Goal: Check status: Check status

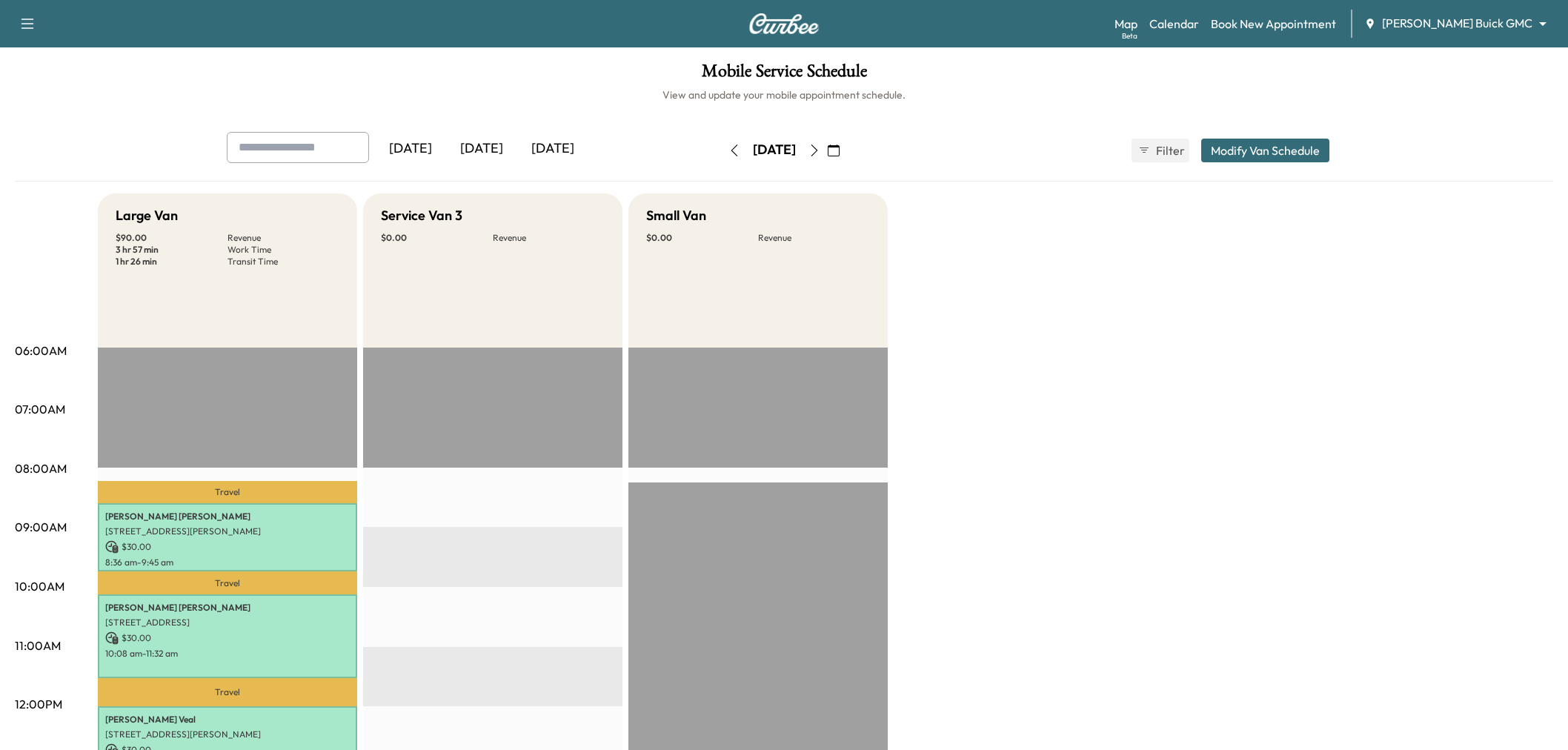
scroll to position [62, 0]
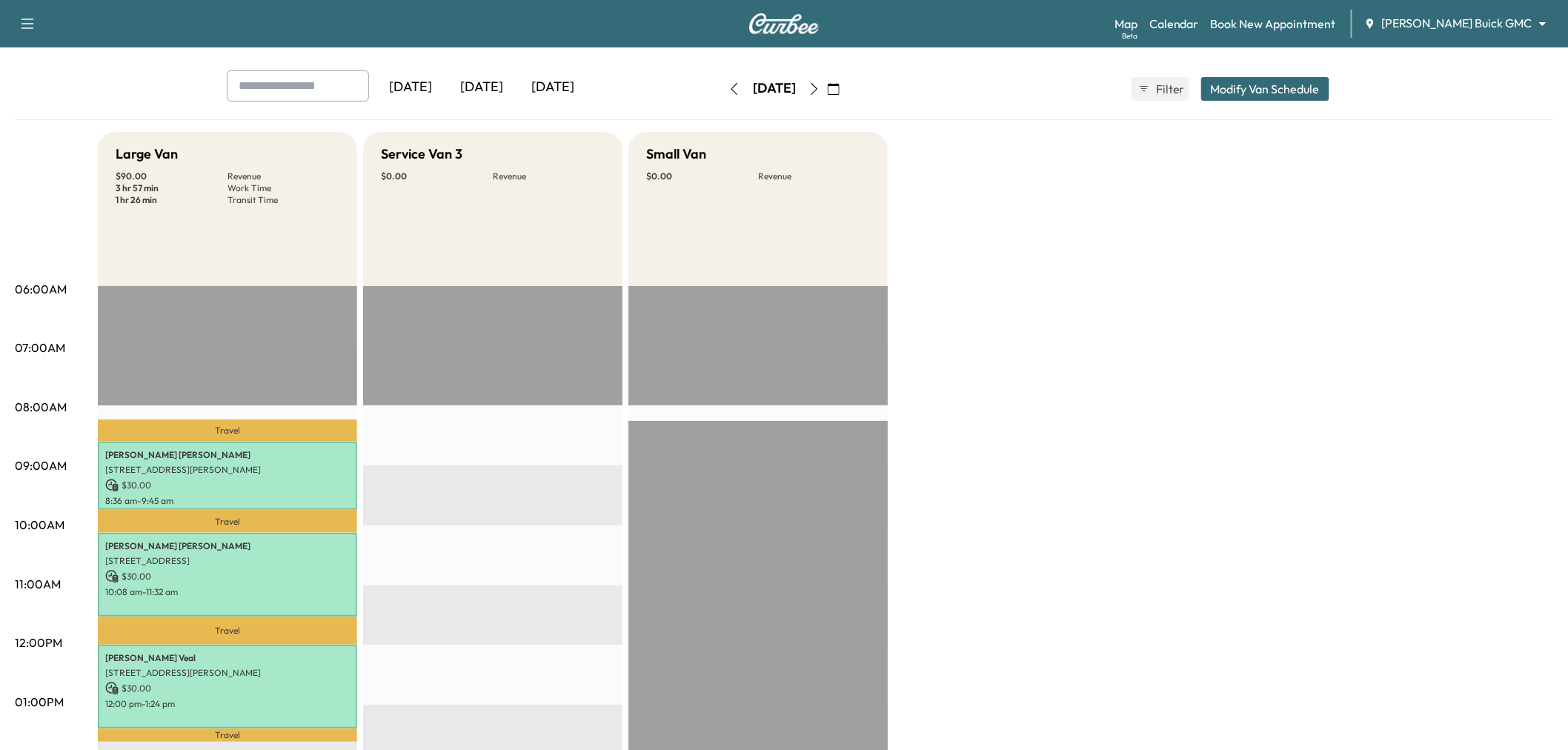
click at [468, 77] on div "[DATE]" at bounding box center [482, 88] width 71 height 34
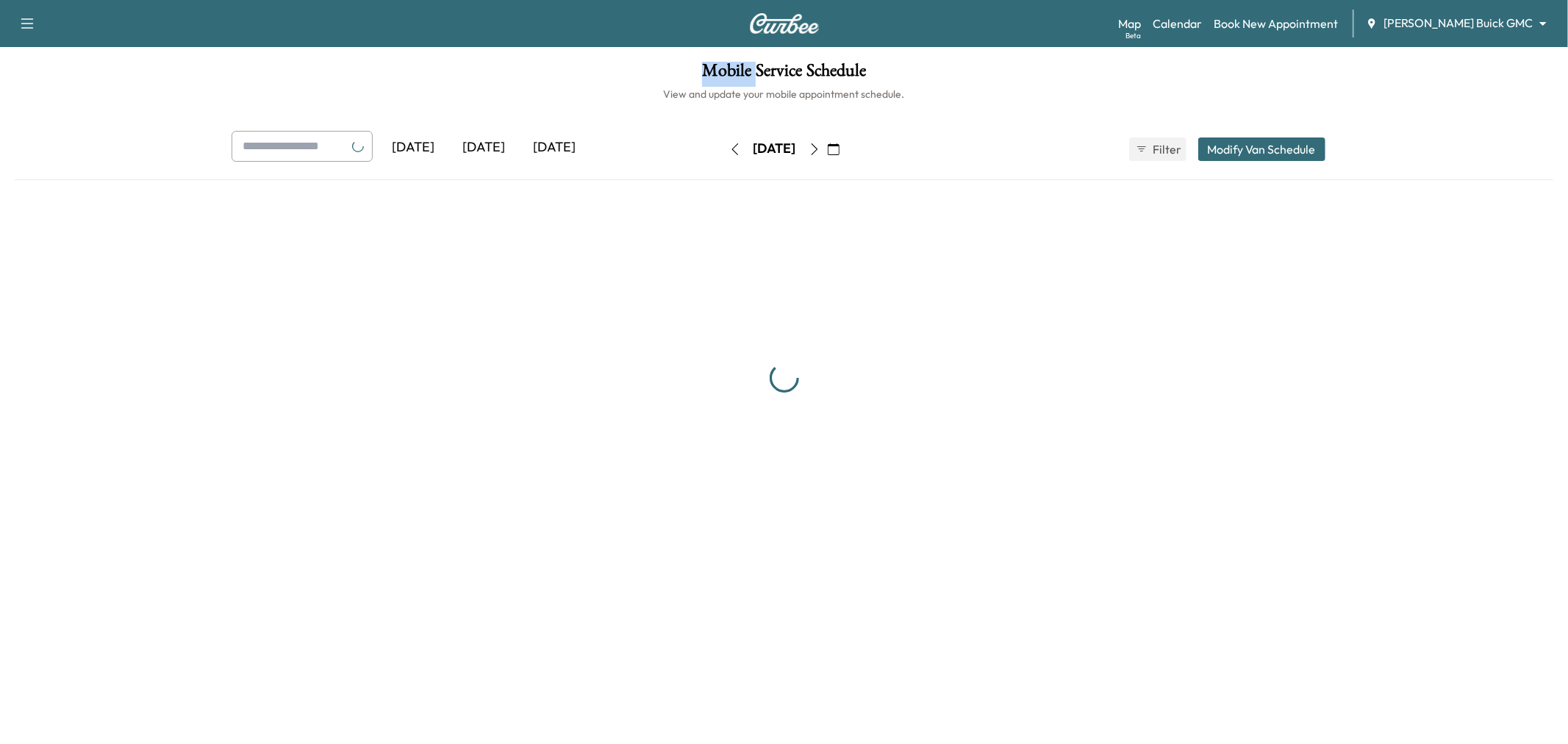
click at [464, 76] on h1 "Mobile Service Schedule" at bounding box center [784, 75] width 1538 height 25
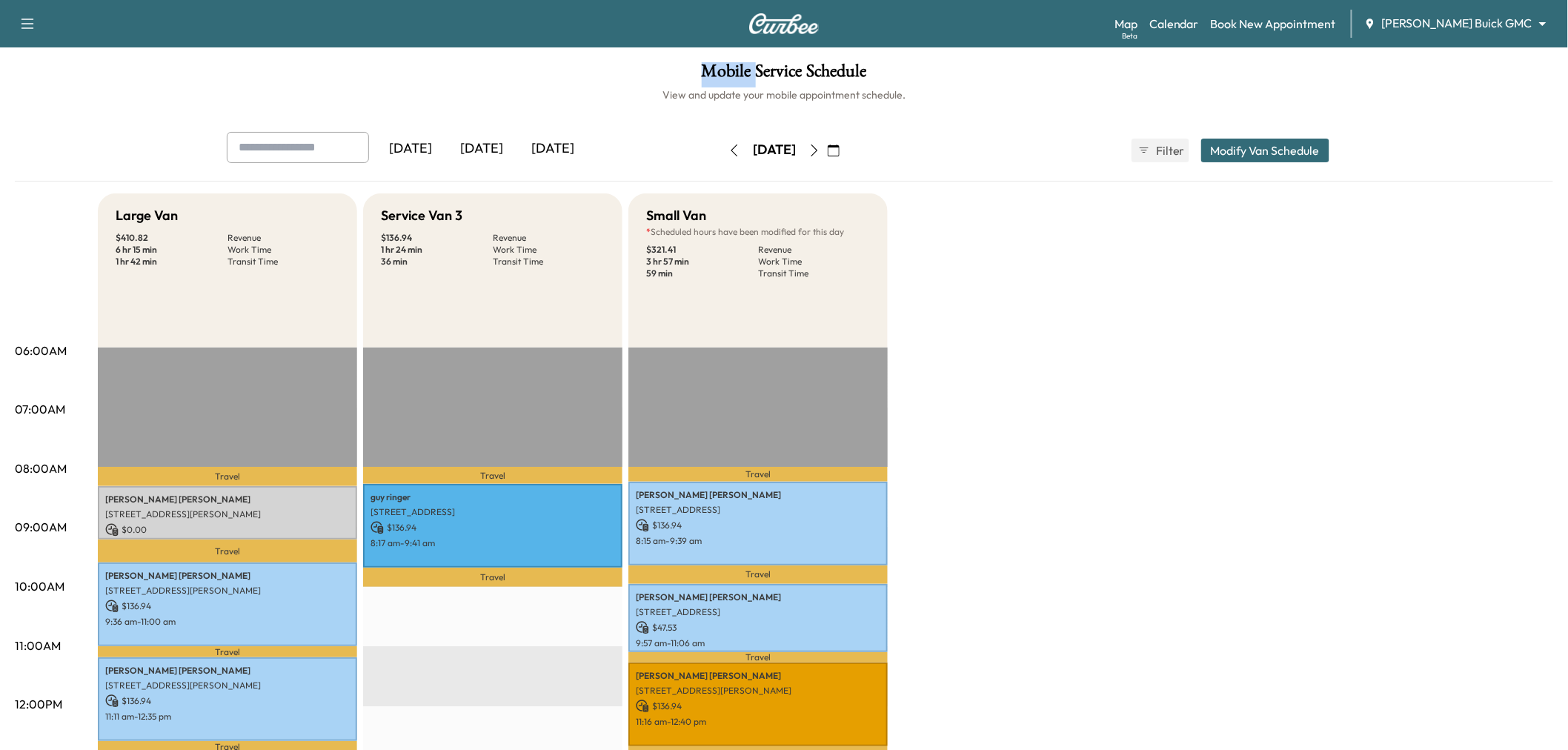
click at [497, 142] on div "[DATE]" at bounding box center [482, 149] width 71 height 34
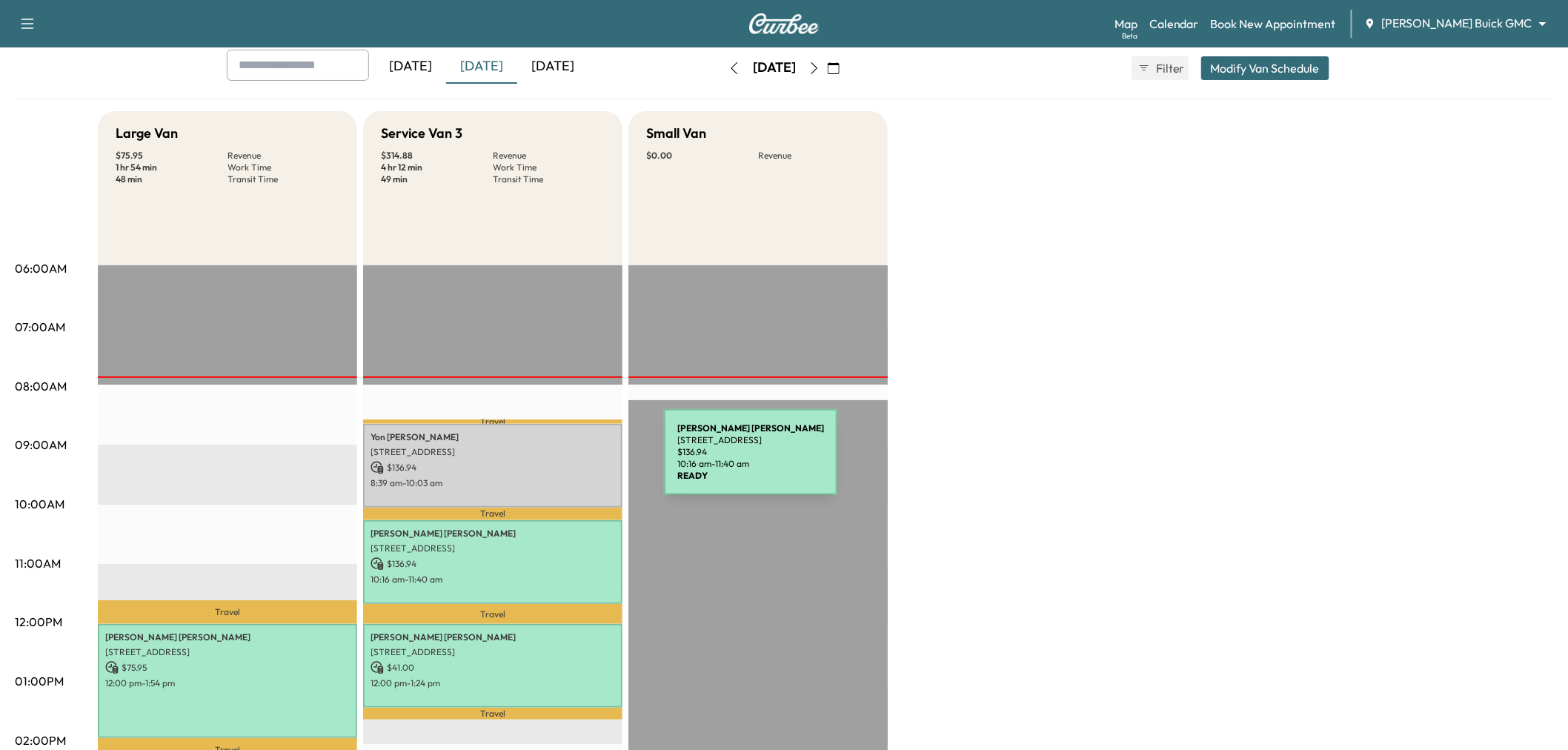
scroll to position [247, 0]
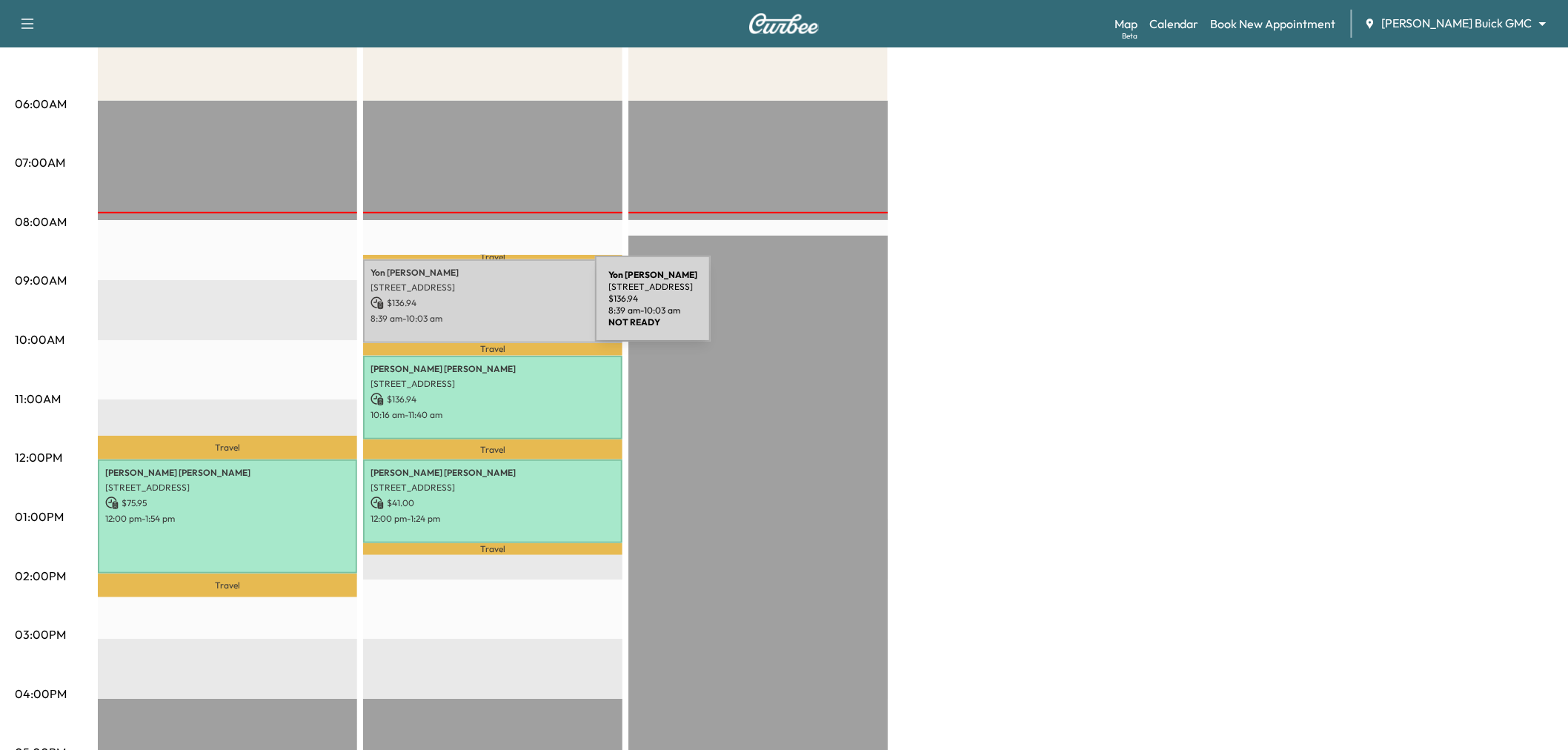
click at [484, 308] on div "[PERSON_NAME] [STREET_ADDRESS] $ 136.94 8:39 am - 10:03 am" at bounding box center [493, 301] width 259 height 83
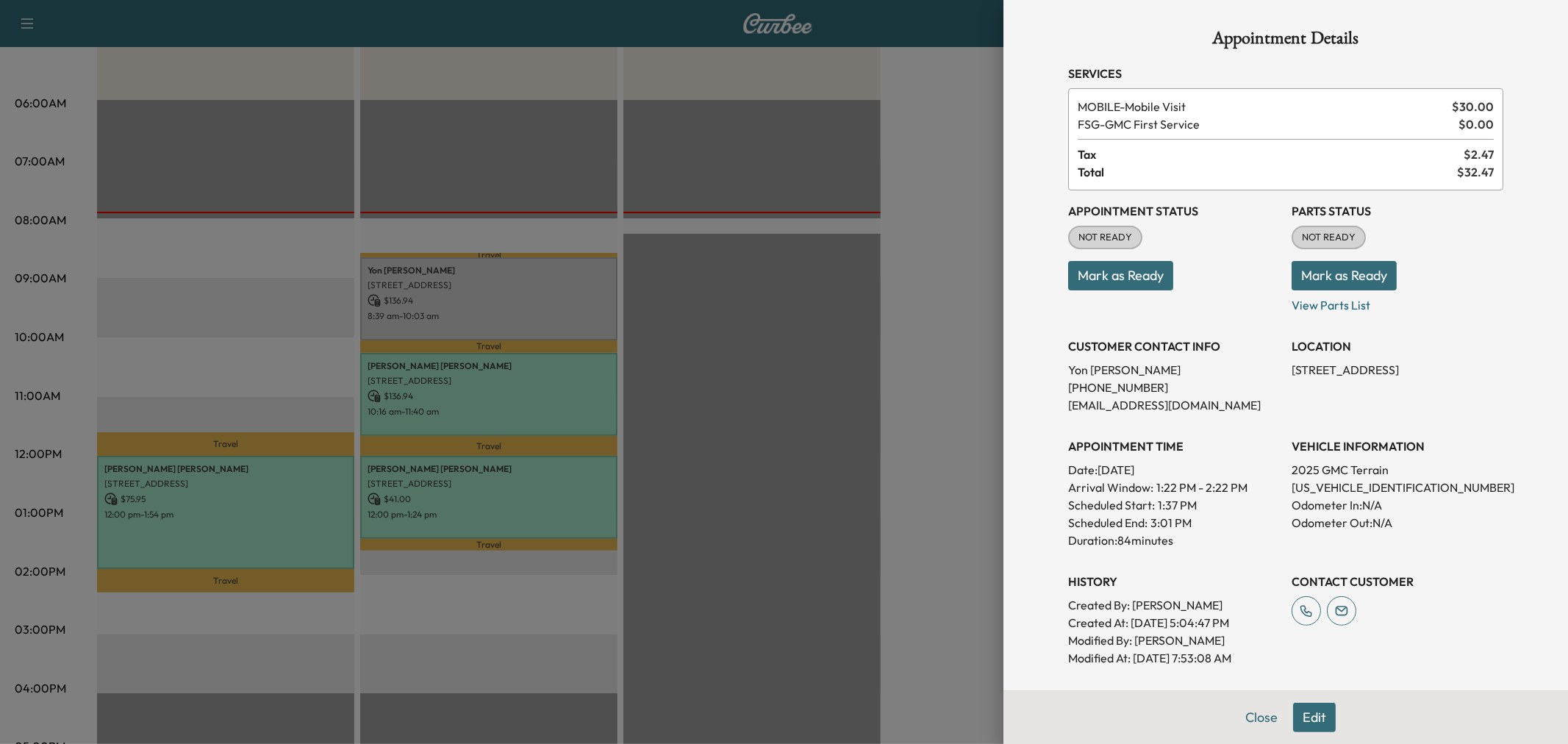
click at [939, 370] on div at bounding box center [784, 372] width 1568 height 744
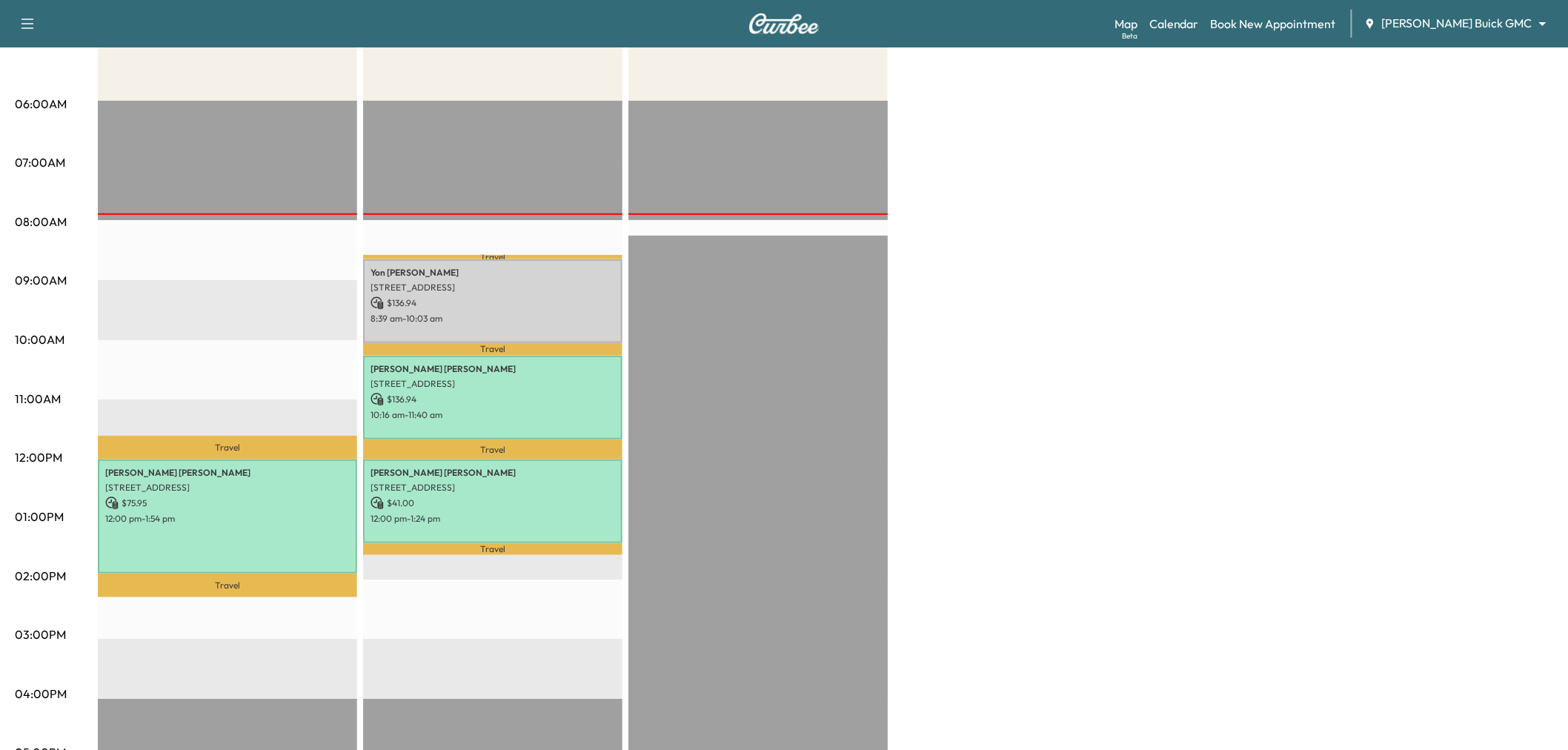
scroll to position [0, 0]
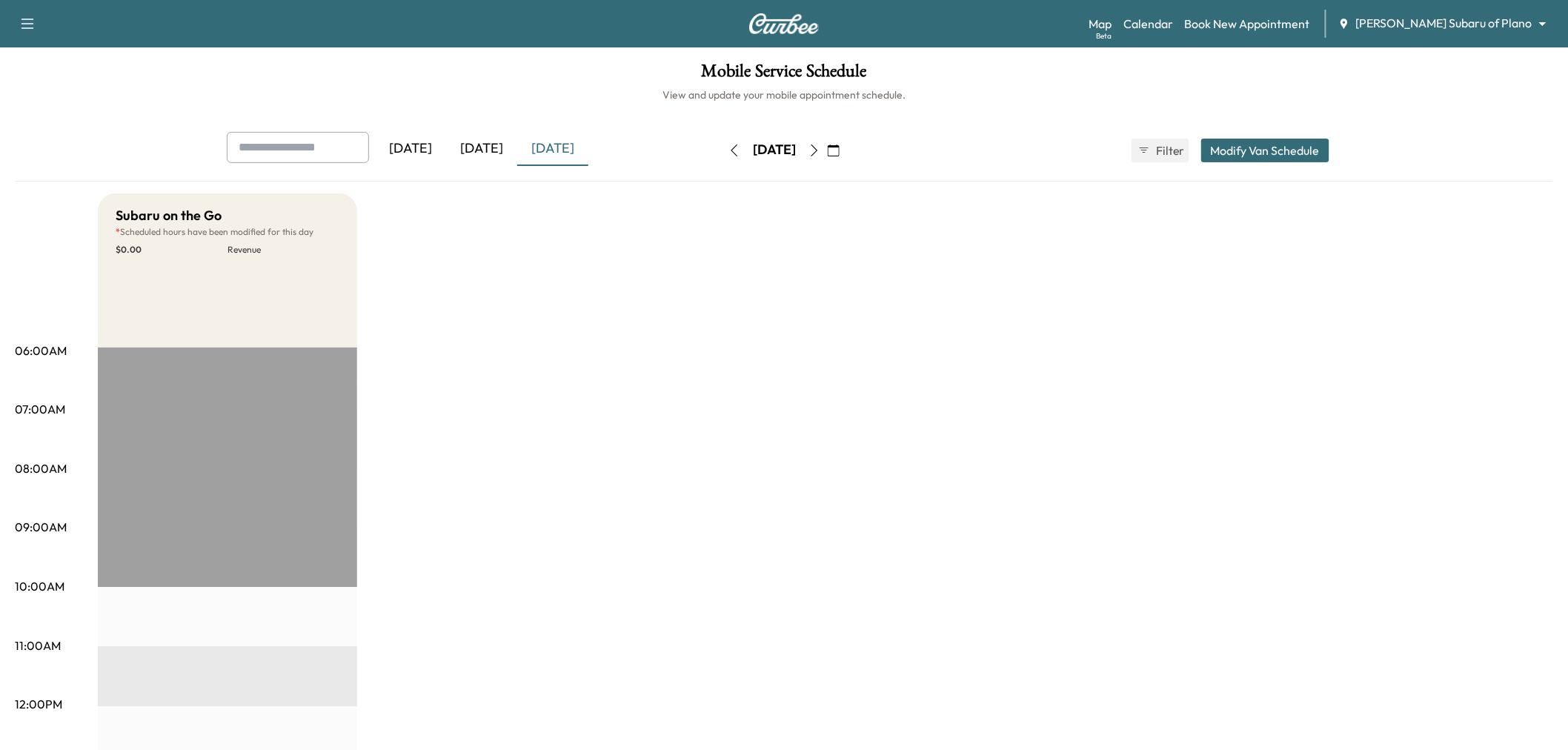
drag, startPoint x: 489, startPoint y: 127, endPoint x: 489, endPoint y: 137, distance: 10.0
click at [489, 132] on div "Mobile Service Schedule View and update your mobile appointment schedule. Yeste…" at bounding box center [784, 684] width 1568 height 1273
click at [490, 143] on div "[DATE]" at bounding box center [482, 149] width 71 height 34
click at [490, 143] on div "[DATE]" at bounding box center [488, 149] width 71 height 34
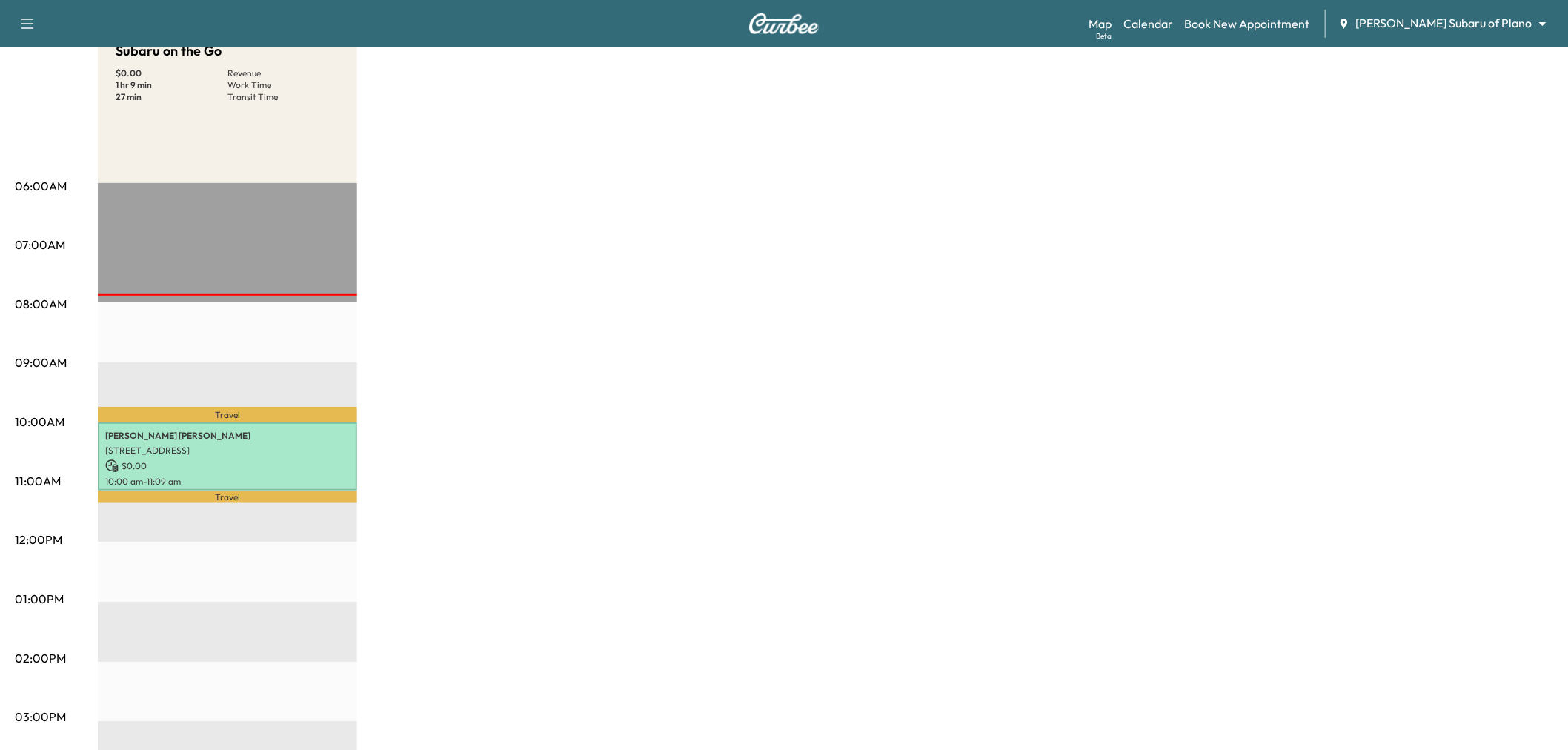
scroll to position [82, 0]
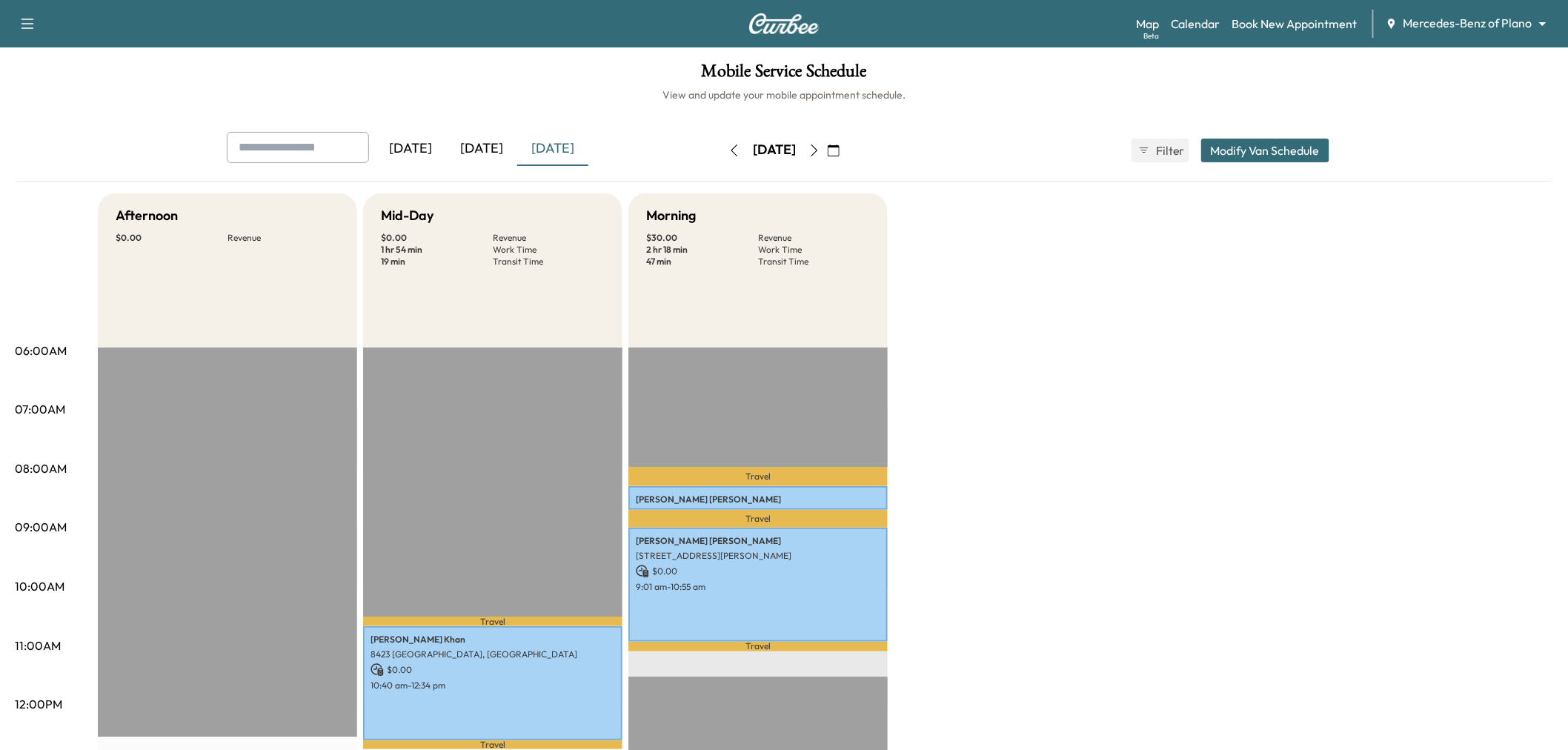
click at [483, 153] on div "[DATE]" at bounding box center [482, 149] width 71 height 34
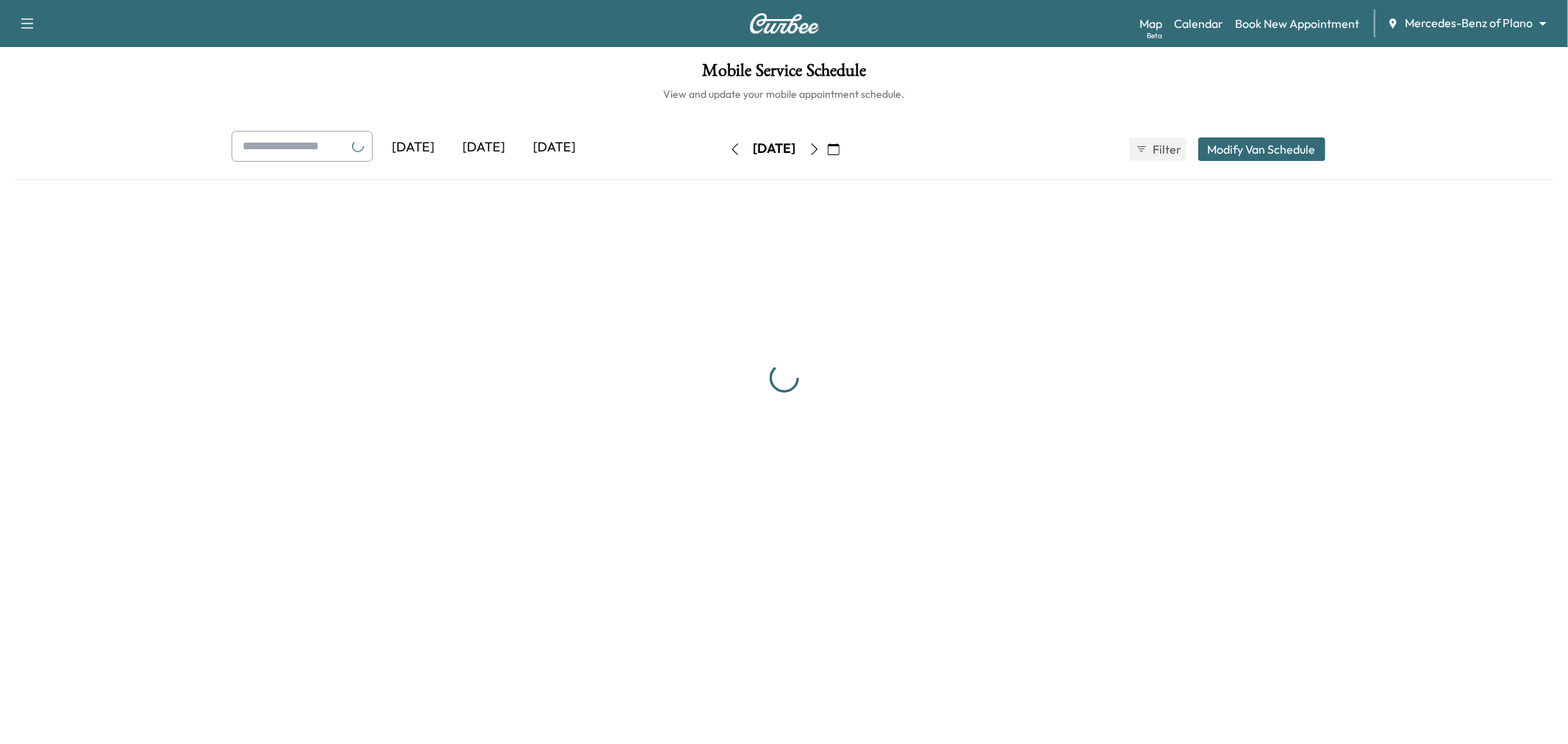
click at [479, 152] on div "[DATE]" at bounding box center [485, 148] width 71 height 34
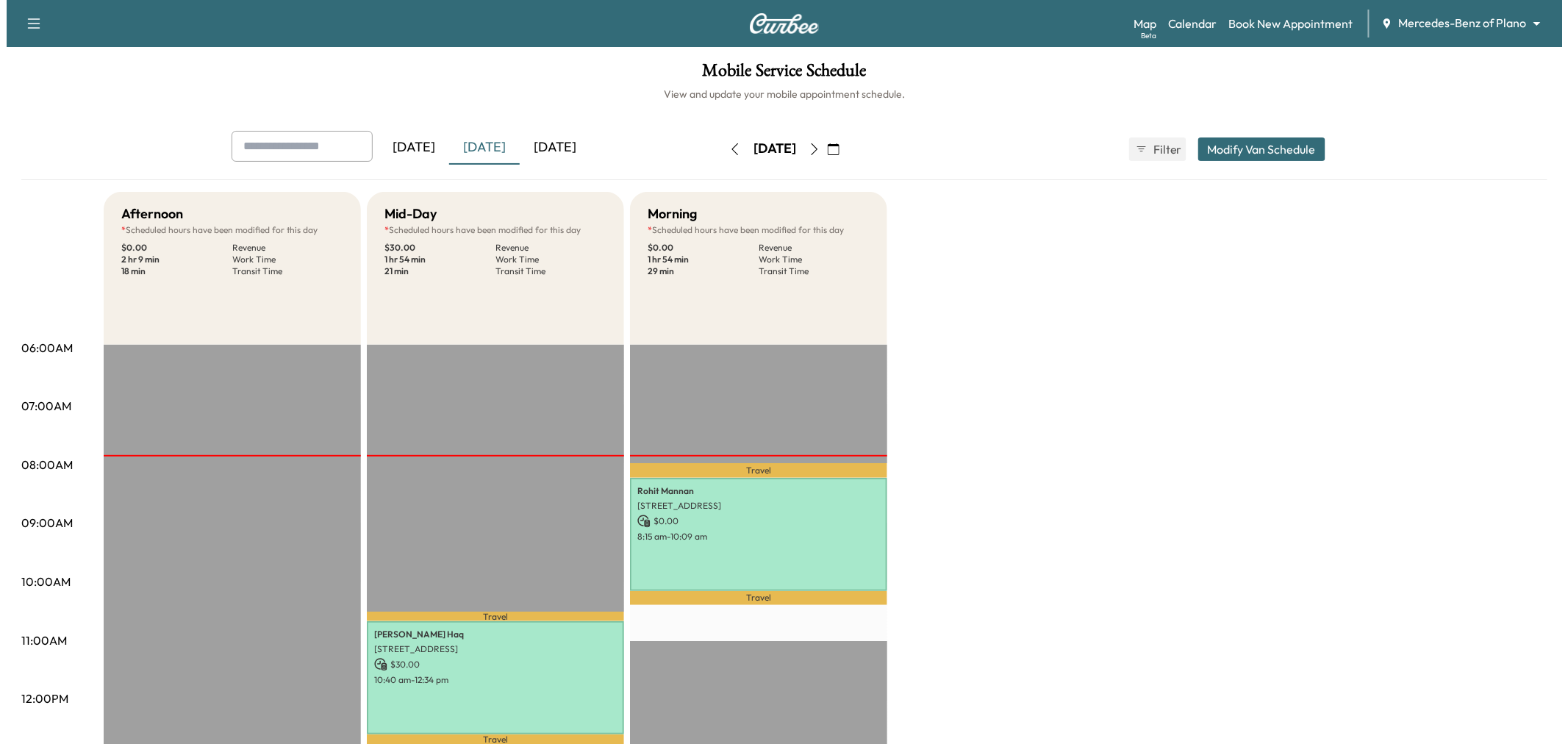
scroll to position [245, 0]
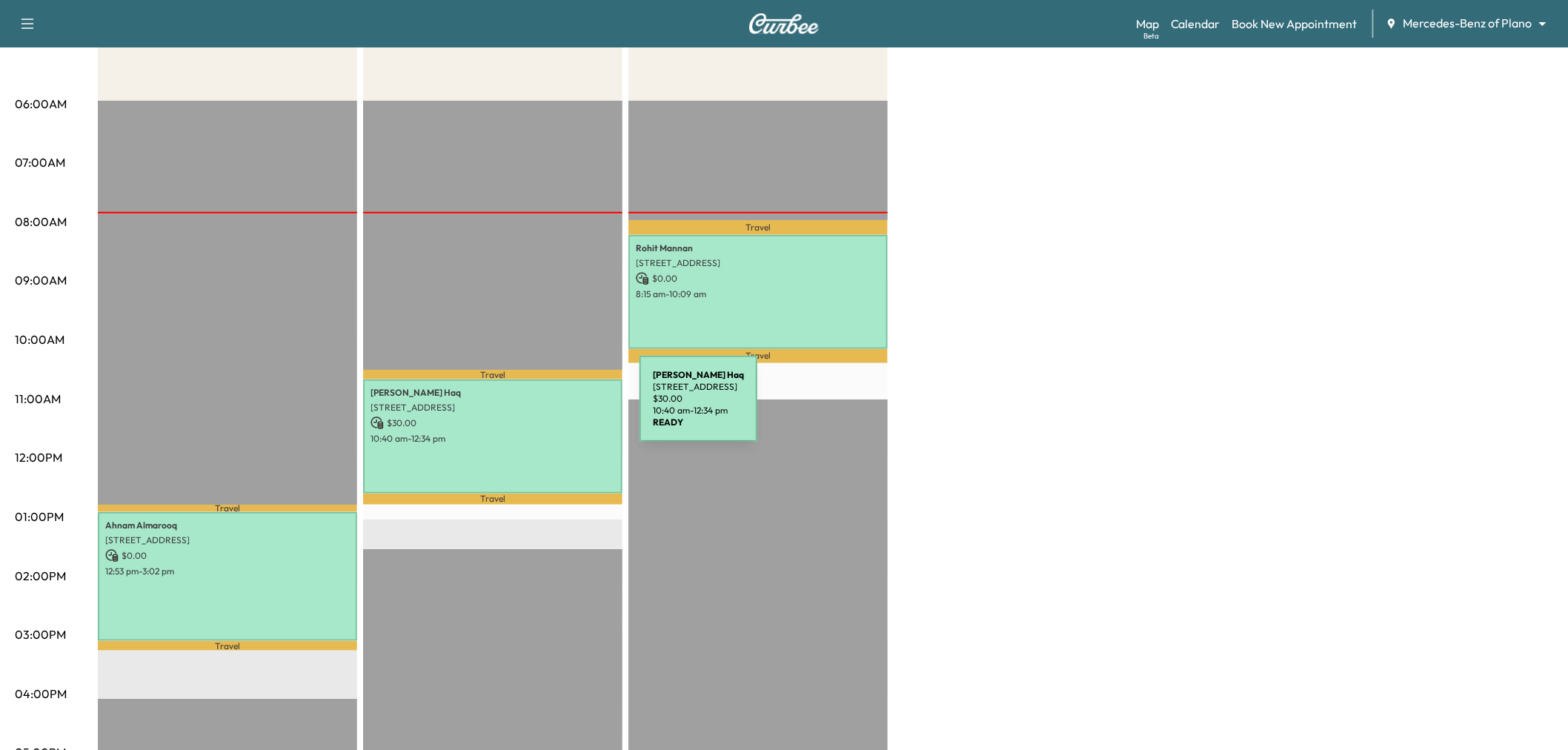
click at [529, 438] on p "10:40 am - 12:34 pm" at bounding box center [493, 439] width 244 height 12
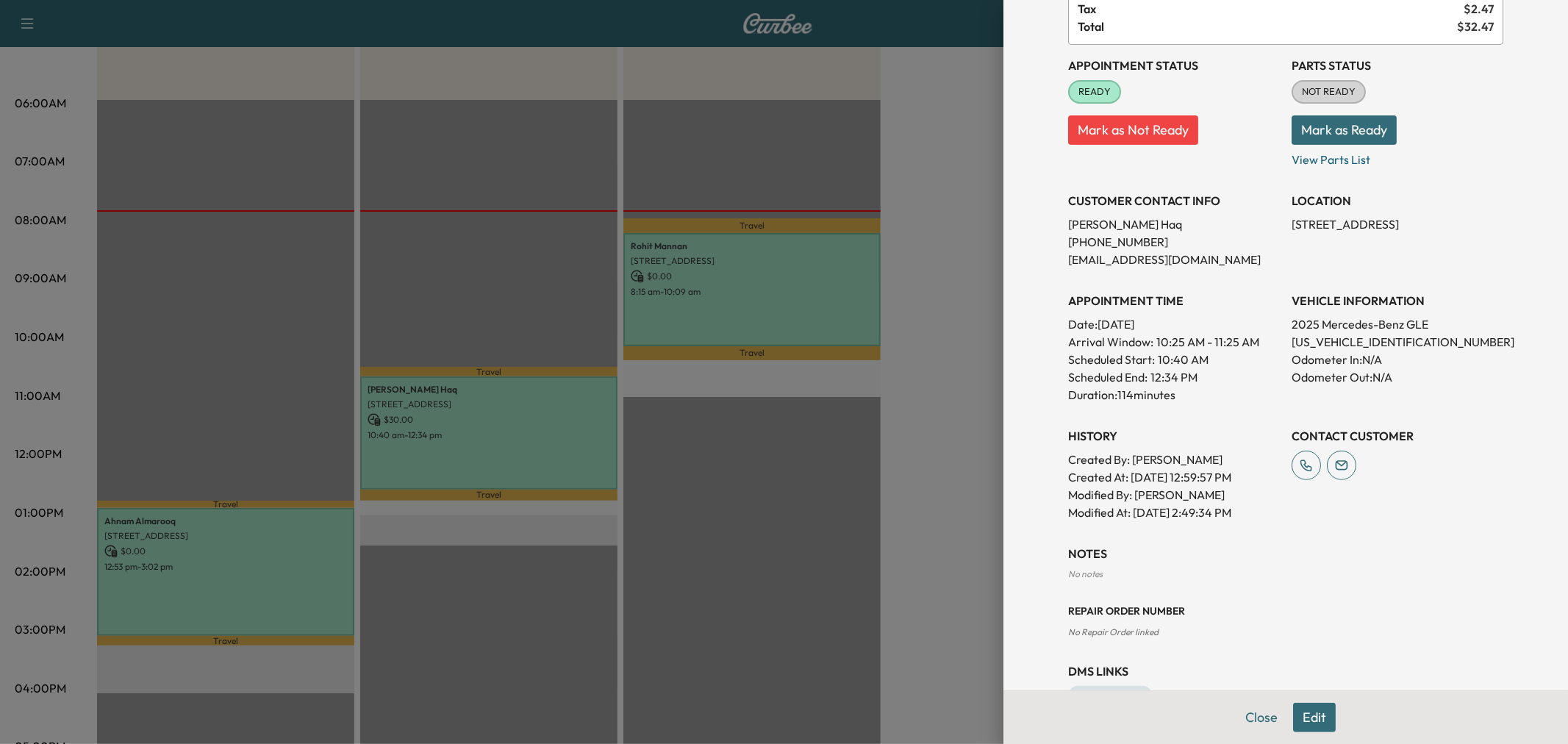
scroll to position [209, 0]
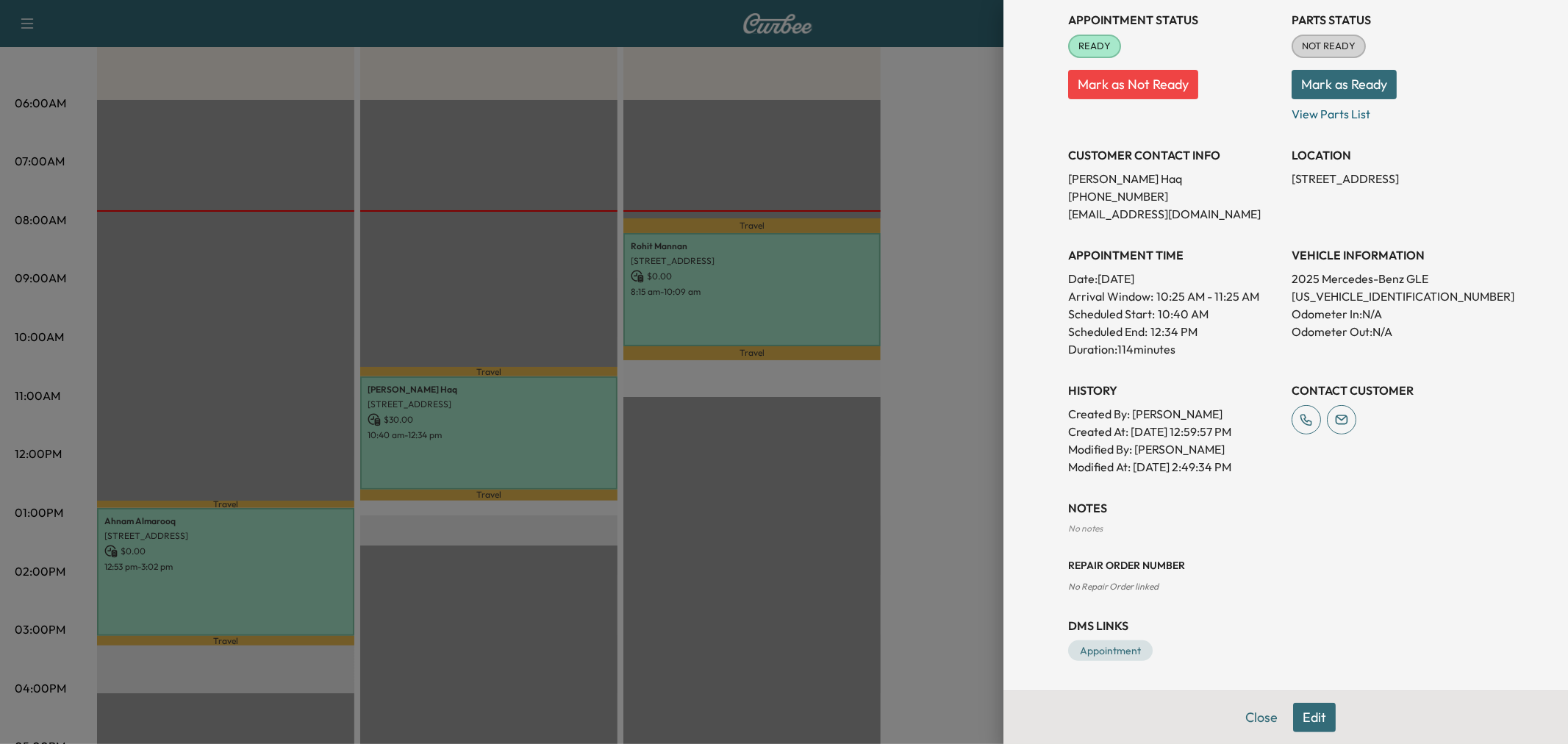
click at [744, 319] on div at bounding box center [784, 372] width 1568 height 744
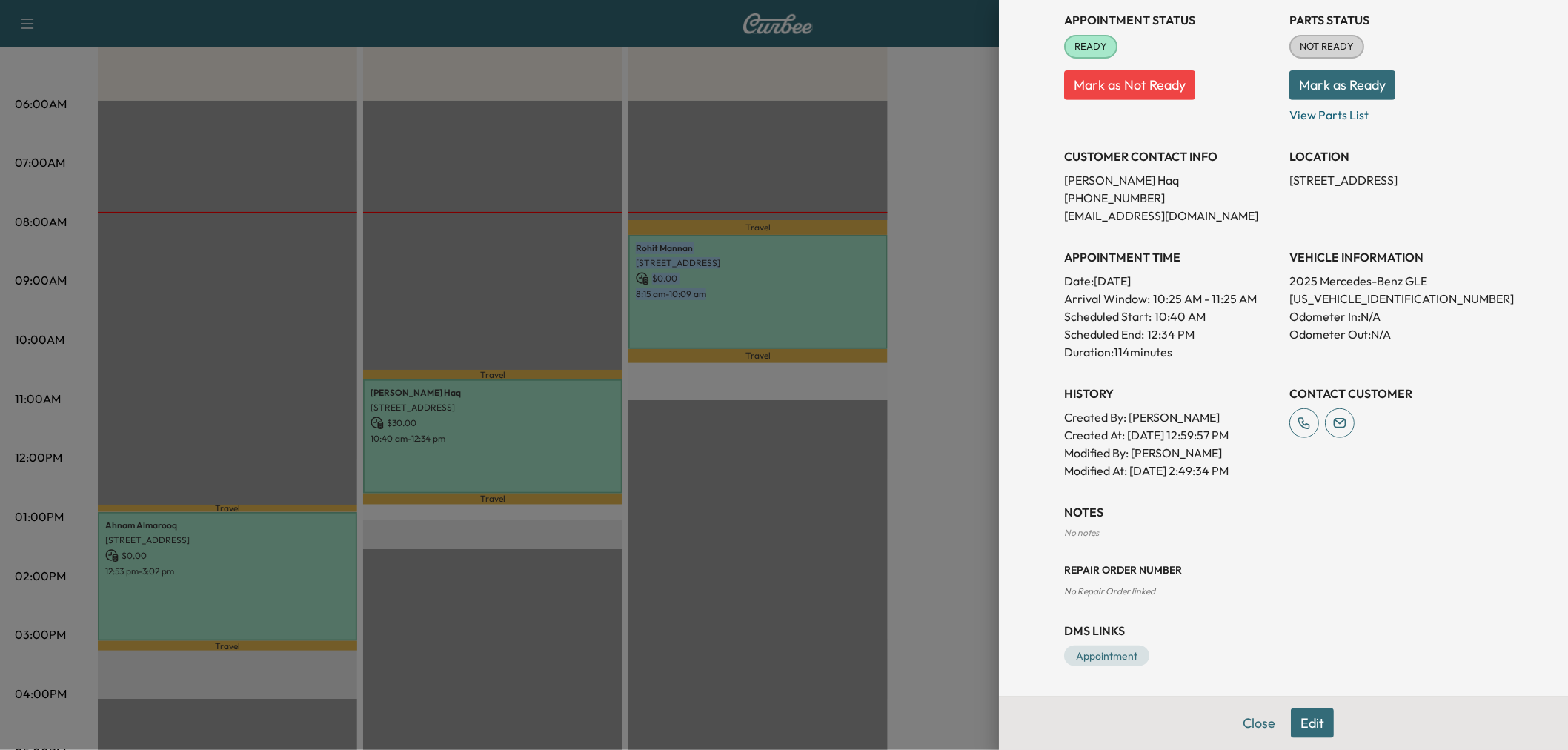
click at [750, 322] on div "Rohit Mannan 7293 Goose Creek Rd, Frisco, TX 75036, USA $ 0.00 8:15 am - 10:09 …" at bounding box center [758, 291] width 259 height 113
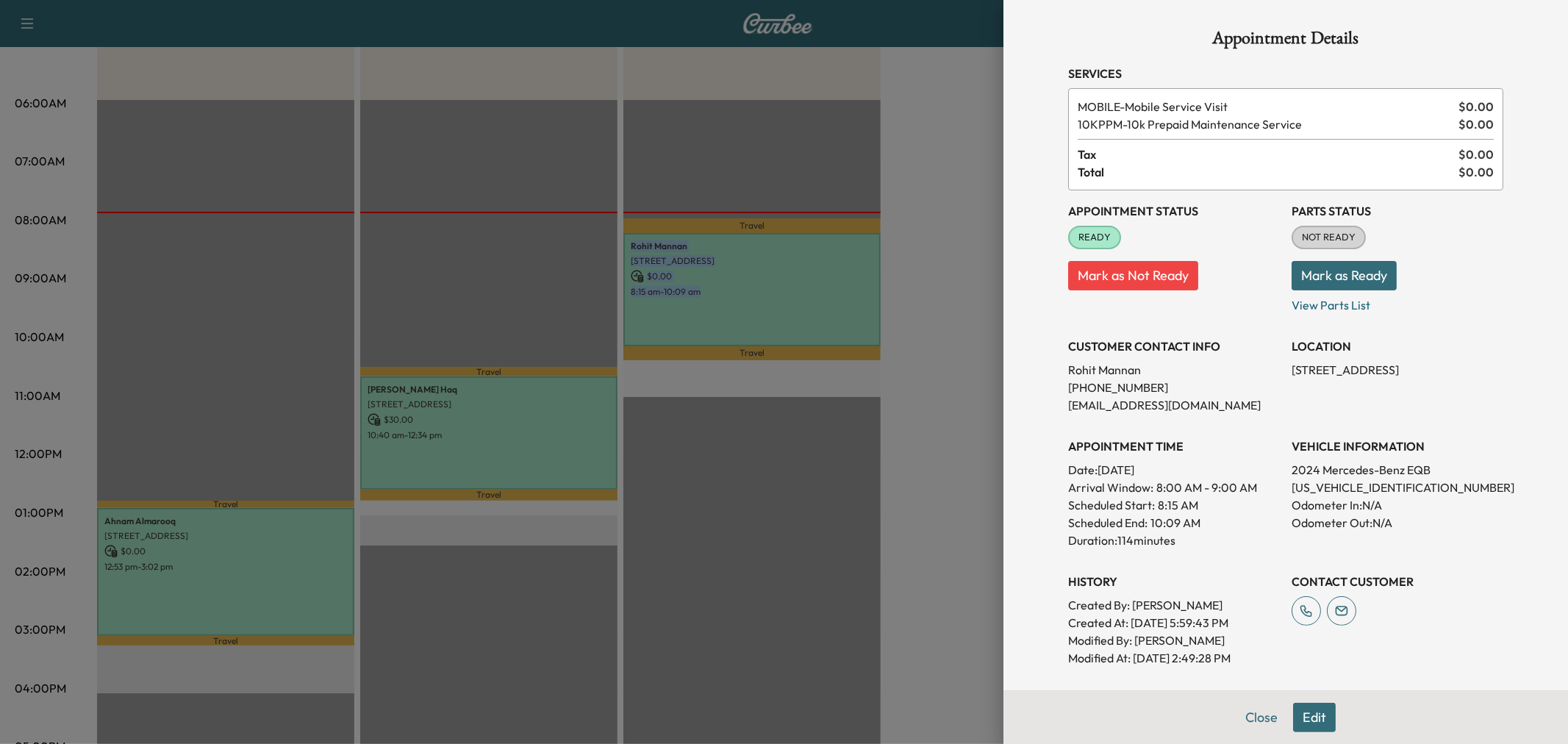
scroll to position [191, 0]
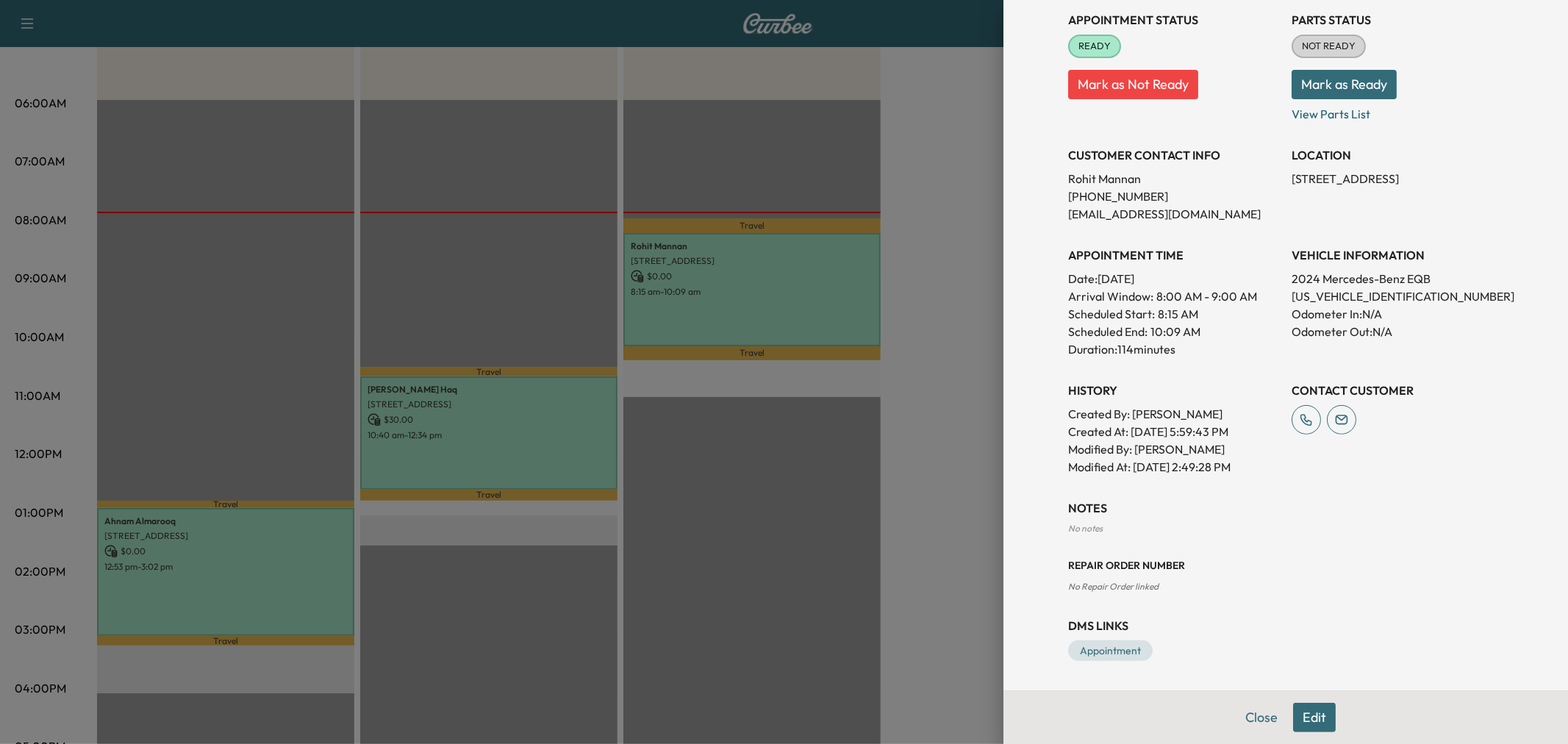
click at [571, 457] on div at bounding box center [784, 372] width 1568 height 744
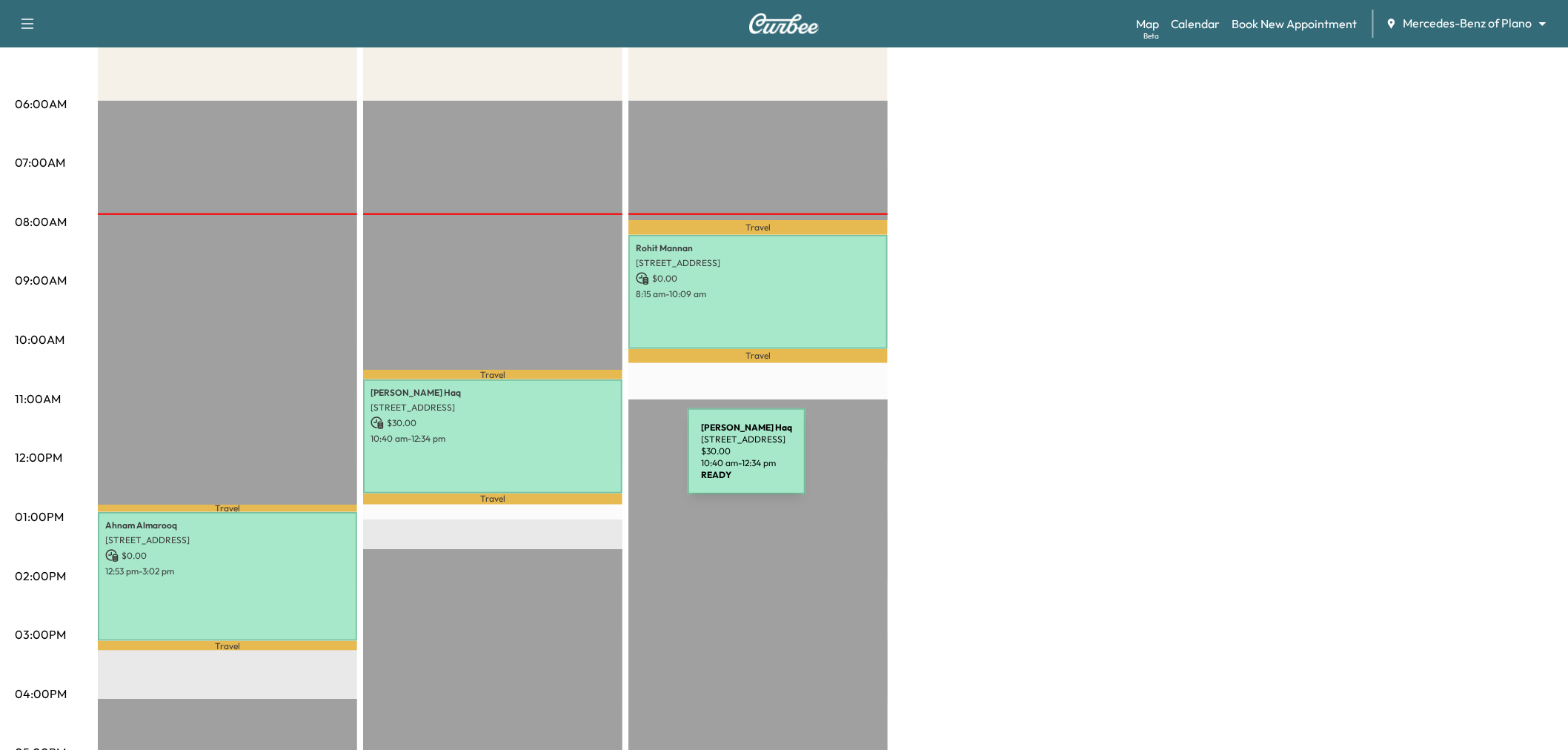
click at [576, 460] on div "Nadeem Haq 4711 STONEHOLLOW WAY, DALLAS, TX 75287, USA $ 30.00 10:40 am - 12:34…" at bounding box center [493, 436] width 259 height 113
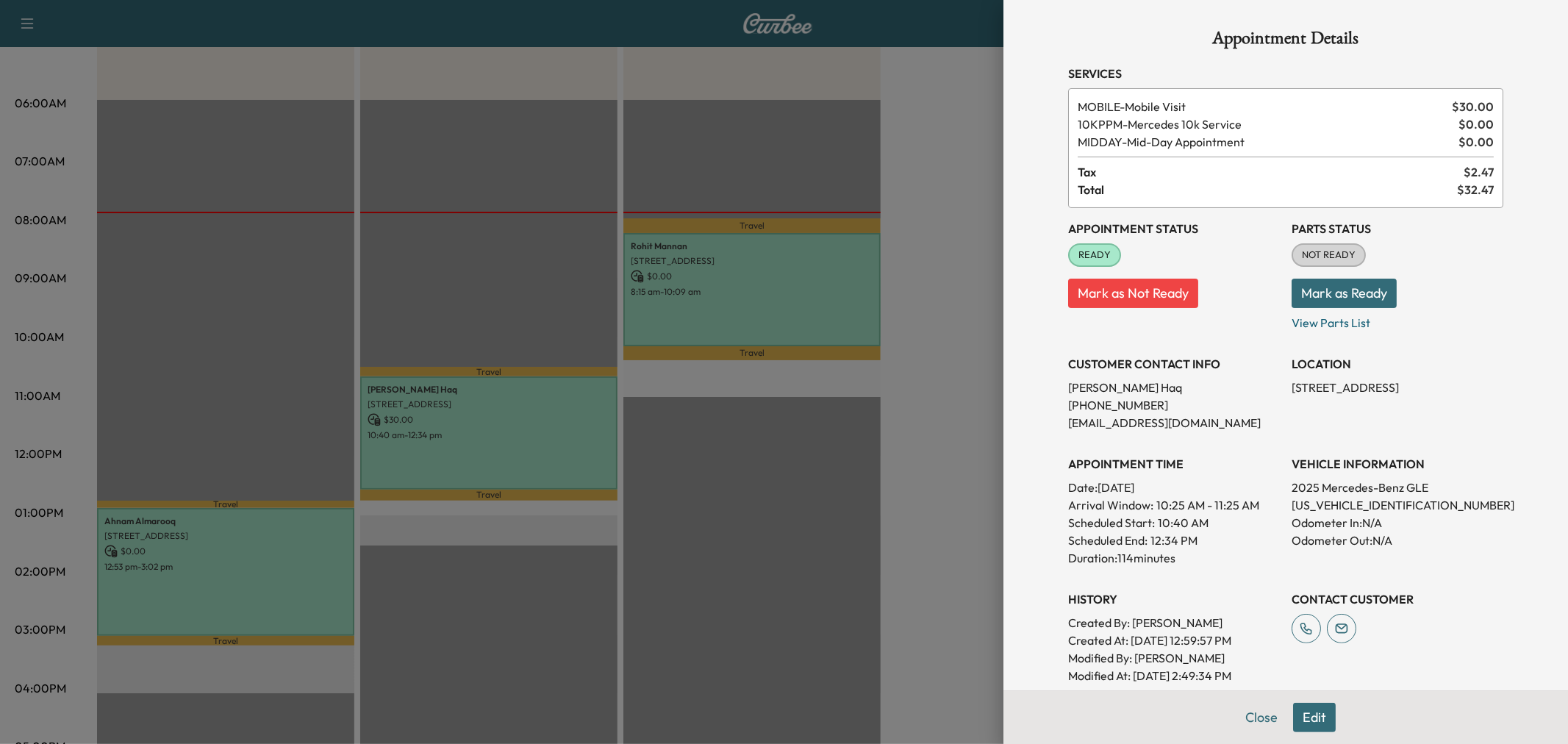
scroll to position [209, 0]
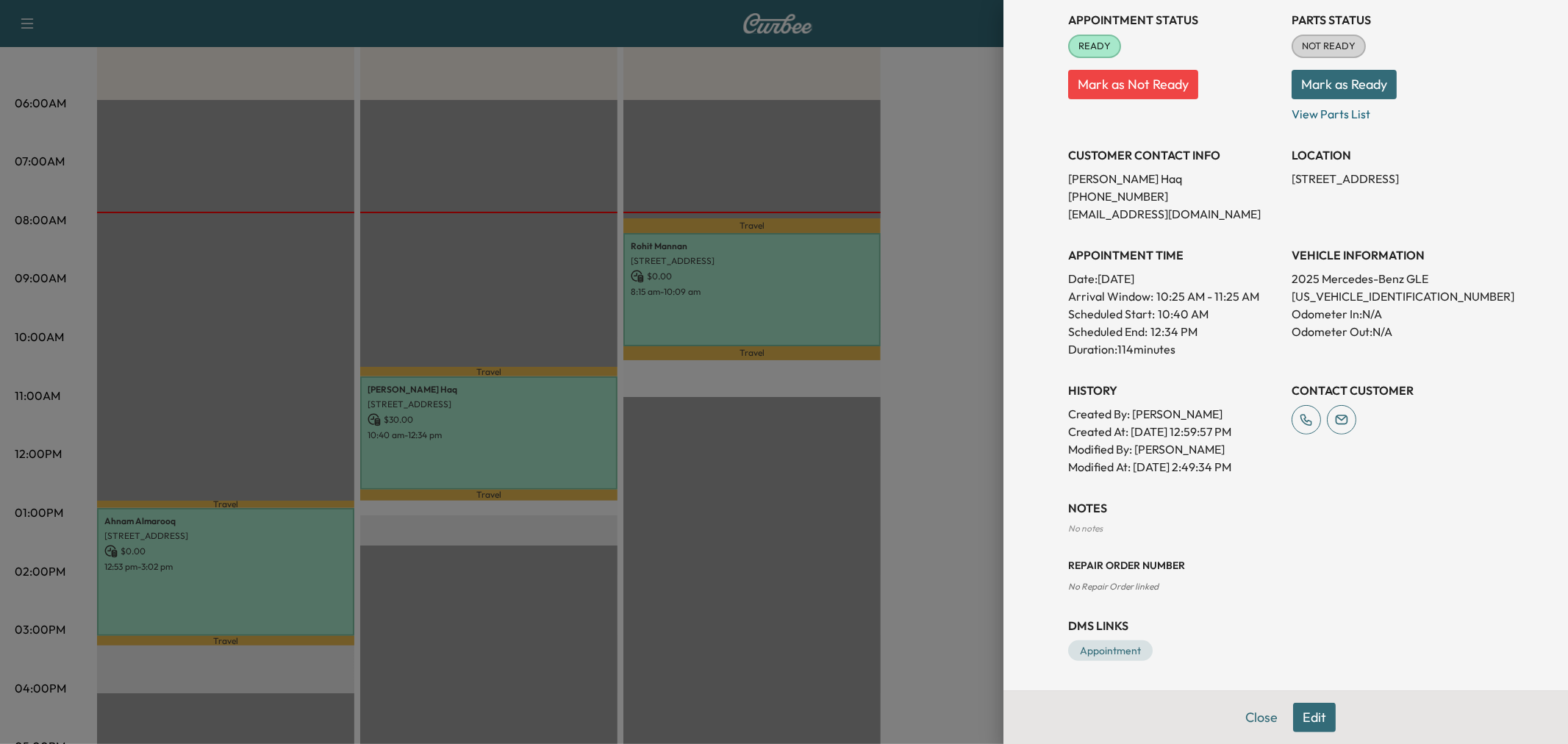
click at [812, 465] on div at bounding box center [784, 372] width 1568 height 744
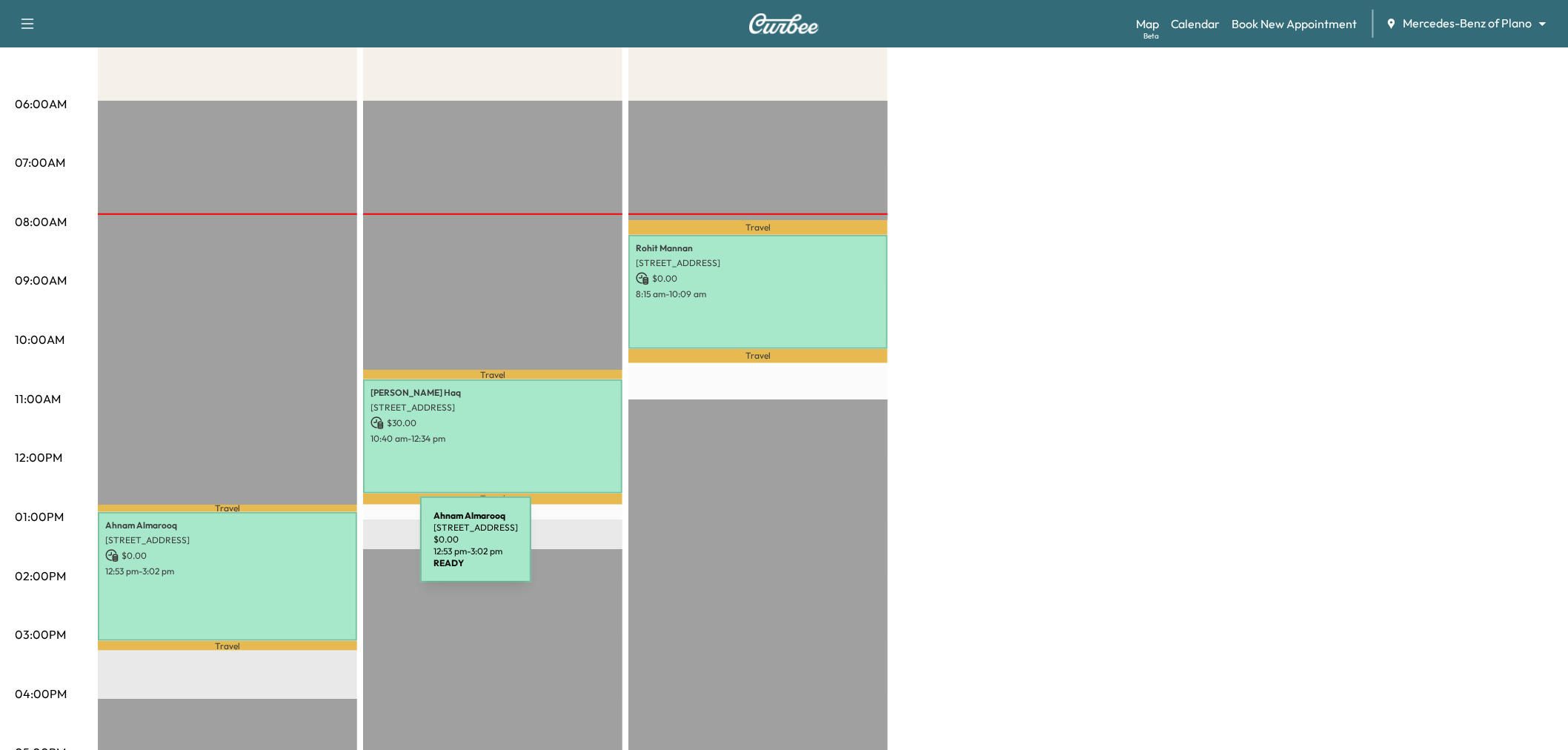
click at [309, 549] on p "$ 0.00" at bounding box center [227, 556] width 244 height 13
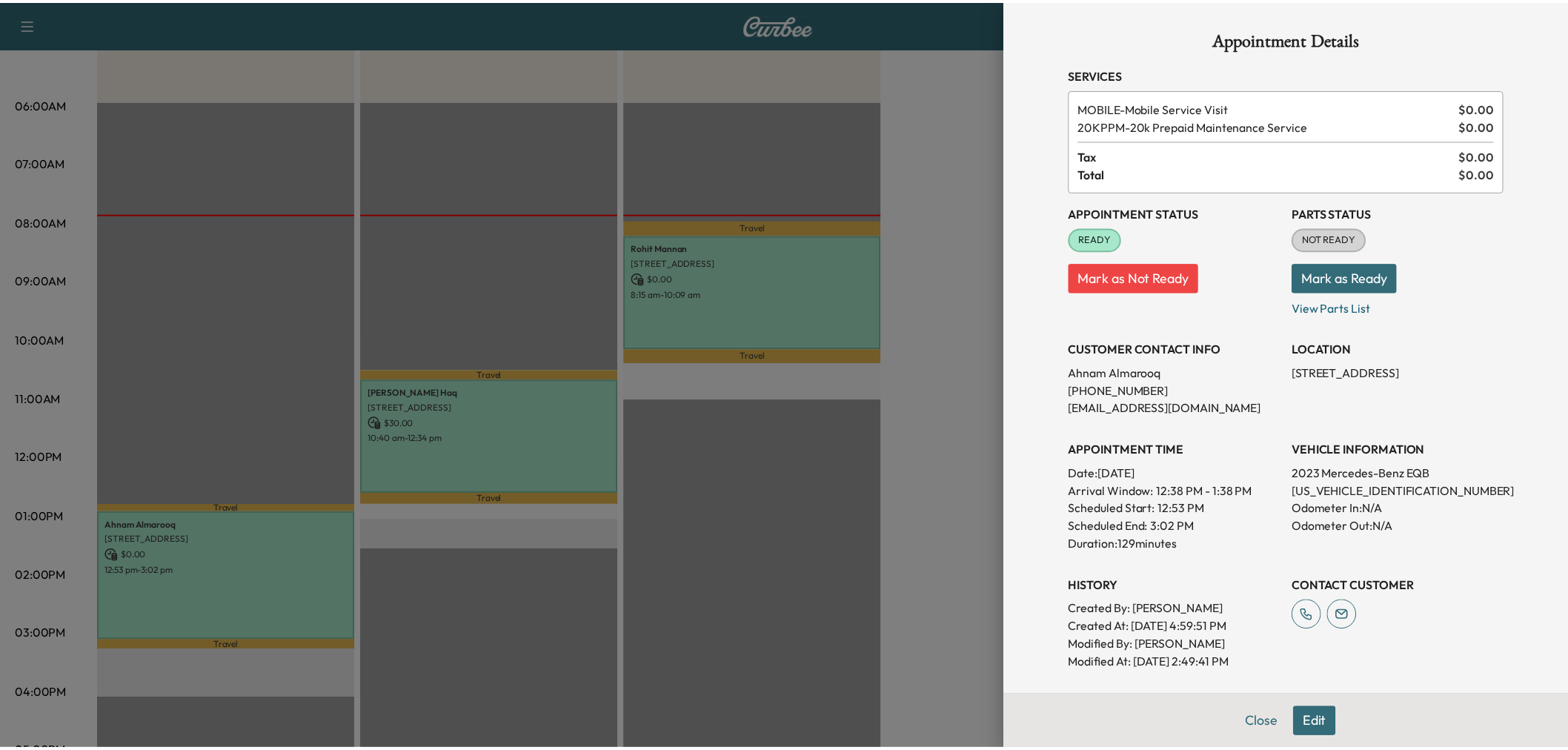
scroll to position [193, 0]
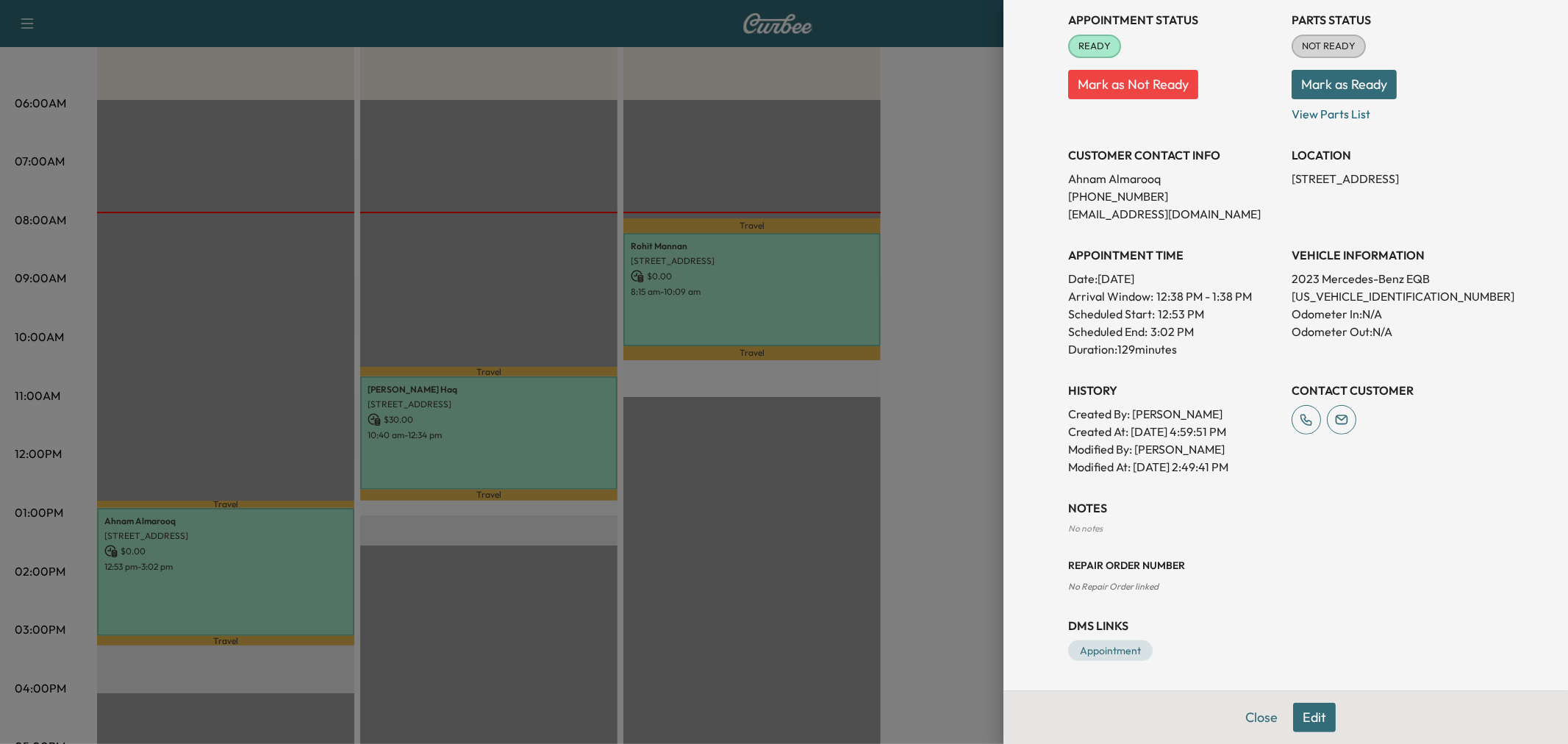
click at [550, 457] on div at bounding box center [784, 372] width 1568 height 744
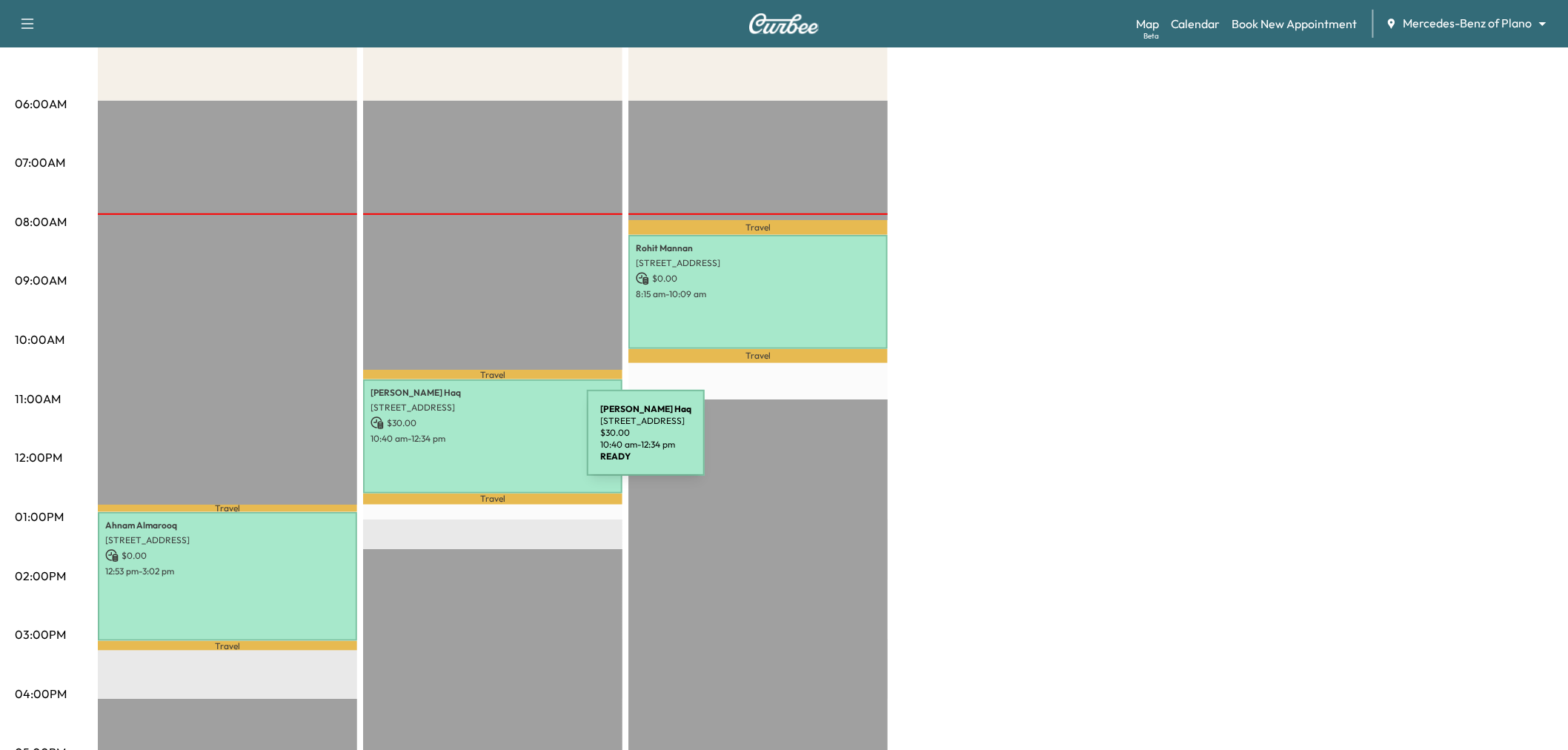
scroll to position [0, 0]
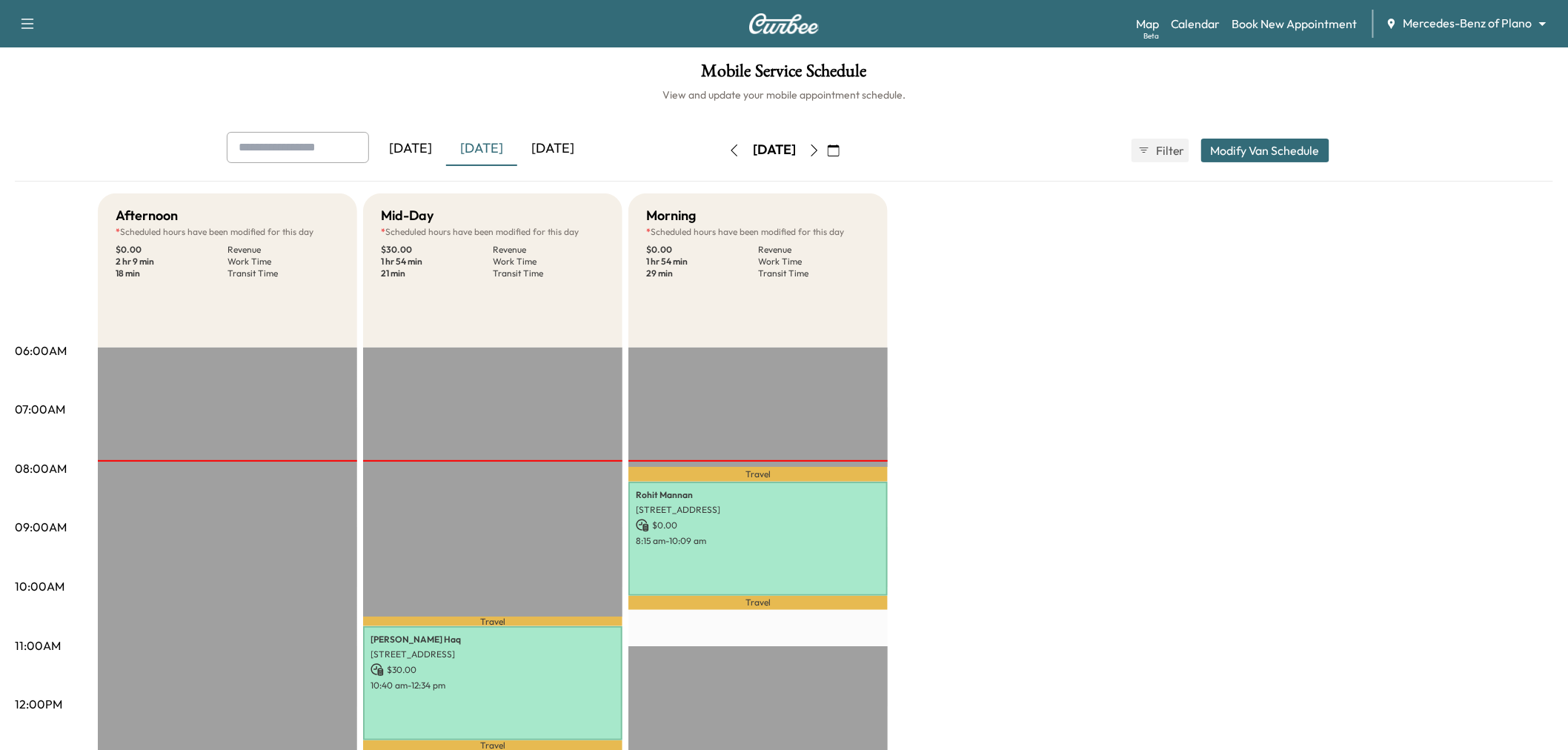
click at [478, 129] on div "Mobile Service Schedule View and update your mobile appointment schedule. Yeste…" at bounding box center [784, 684] width 1568 height 1273
click at [477, 138] on div "[DATE]" at bounding box center [482, 149] width 71 height 34
